Goal: Check status: Check status

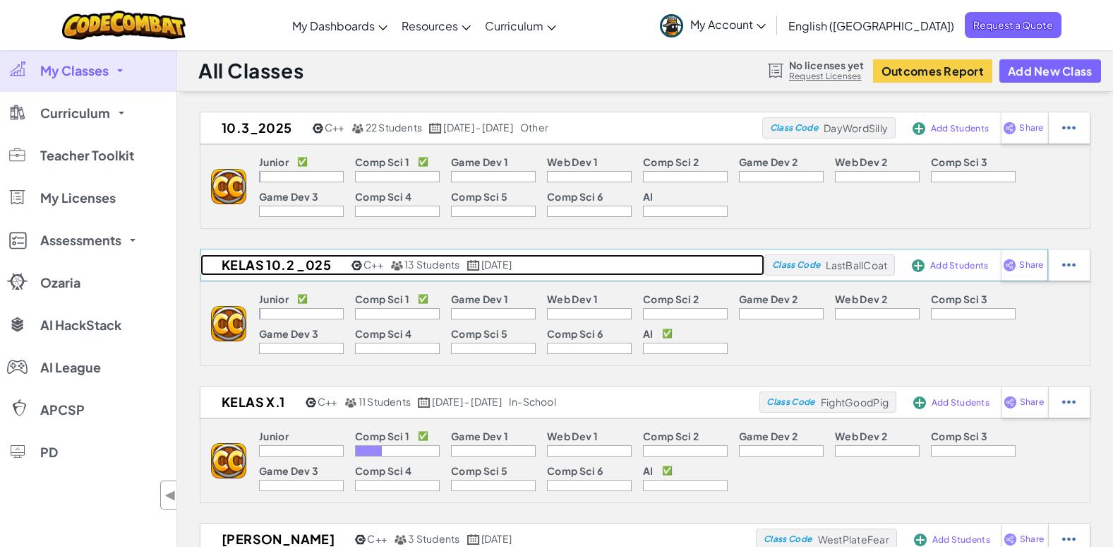
click at [246, 258] on h2 "Kelas 10.2 _025" at bounding box center [275, 264] width 148 height 21
